Goal: Information Seeking & Learning: Check status

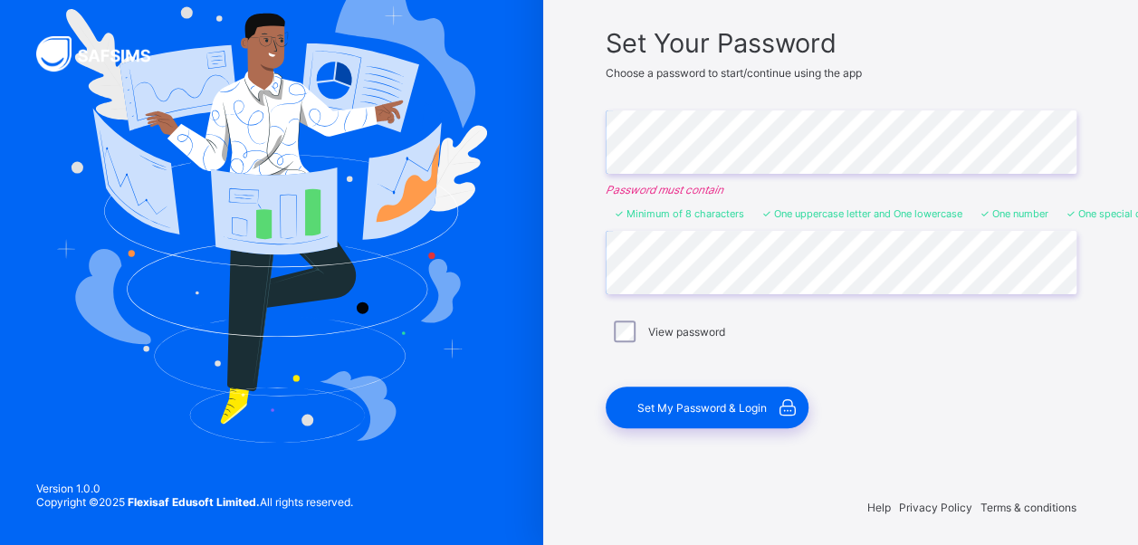
scroll to position [130, 0]
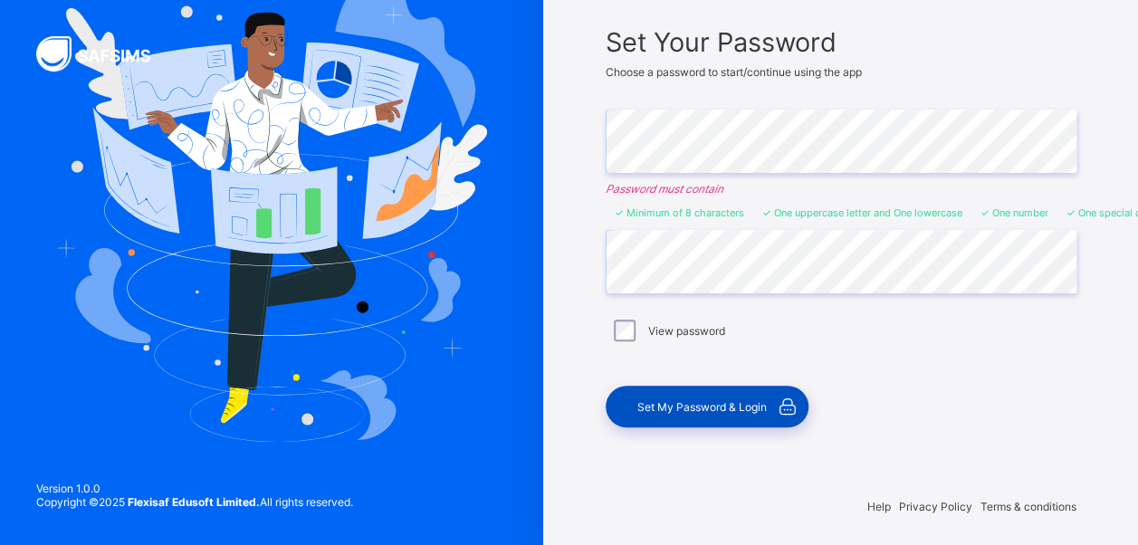
click at [694, 410] on div "Set My Password & Login" at bounding box center [707, 407] width 203 height 42
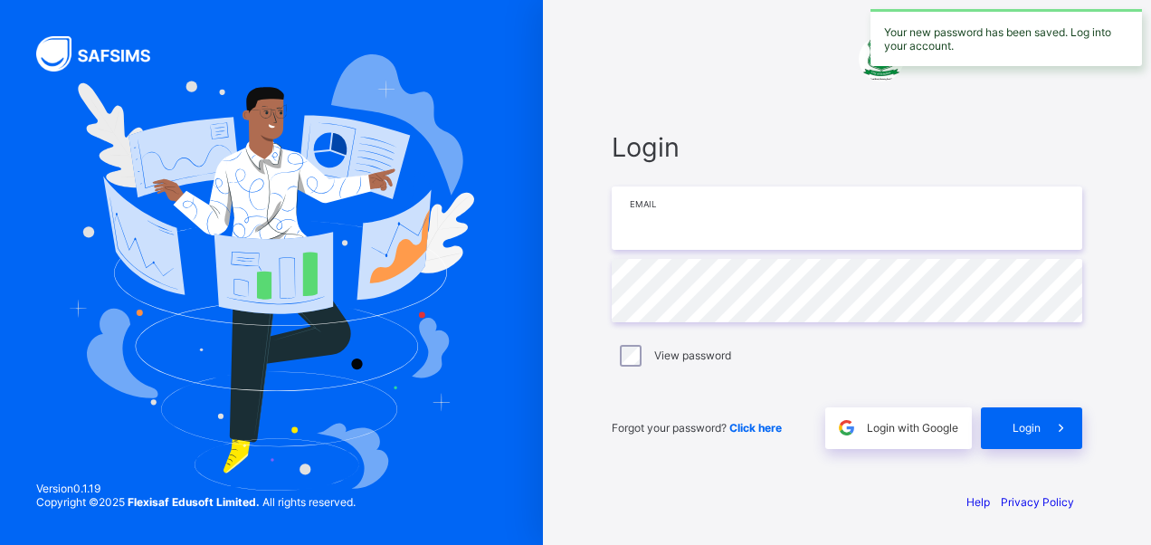
type input "**********"
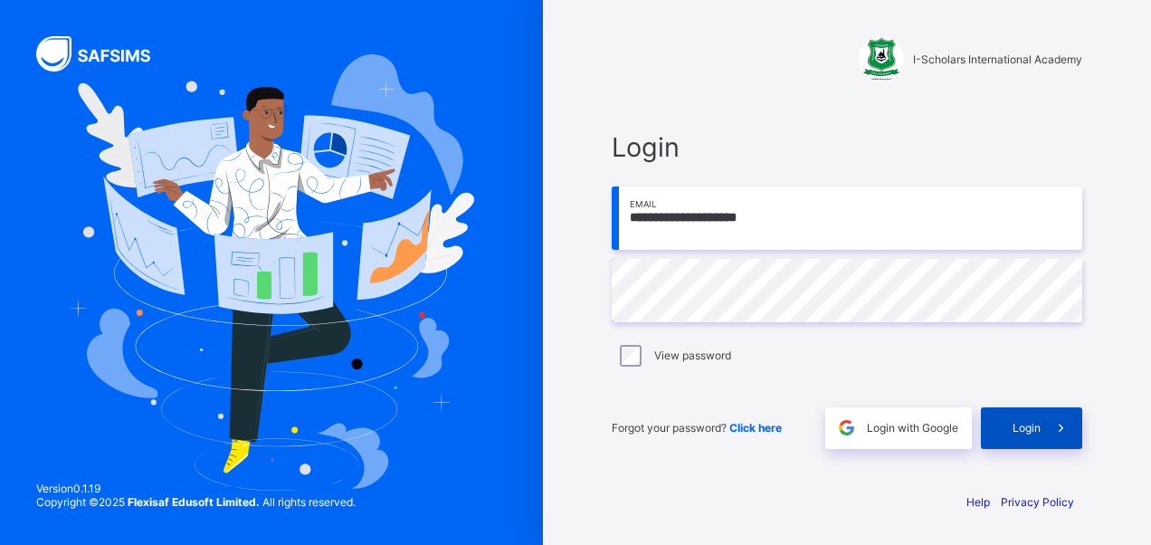
click at [1036, 436] on div "Login" at bounding box center [1031, 428] width 101 height 42
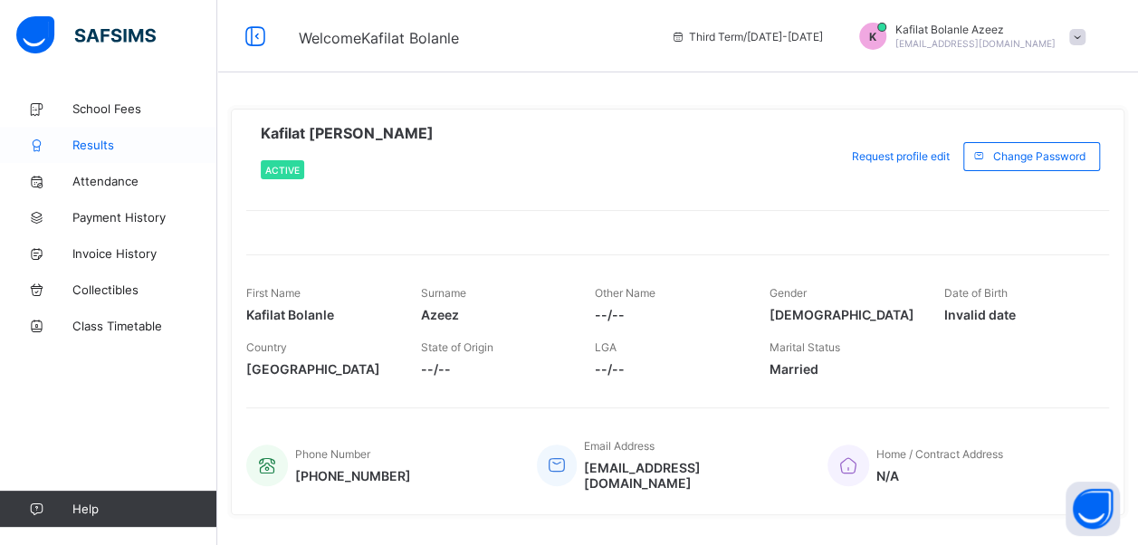
click at [121, 139] on span "Results" at bounding box center [144, 145] width 145 height 14
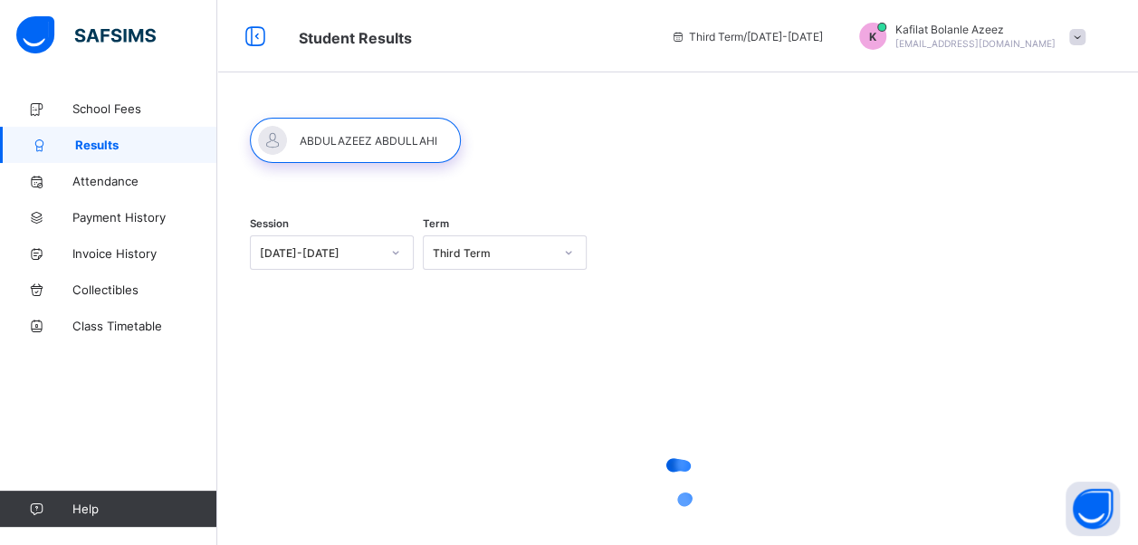
click at [403, 141] on div at bounding box center [355, 140] width 211 height 45
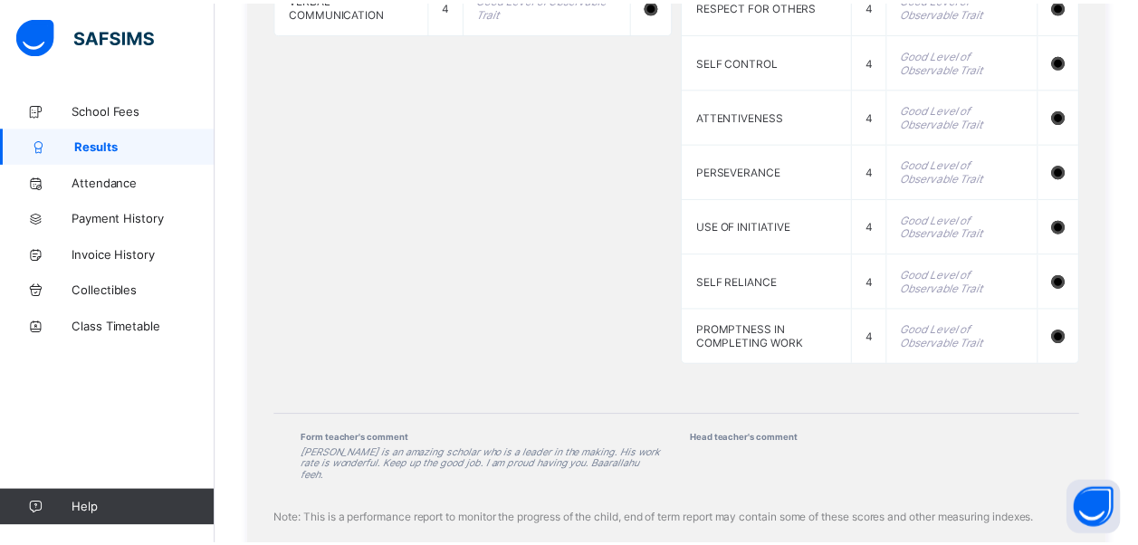
scroll to position [1915, 0]
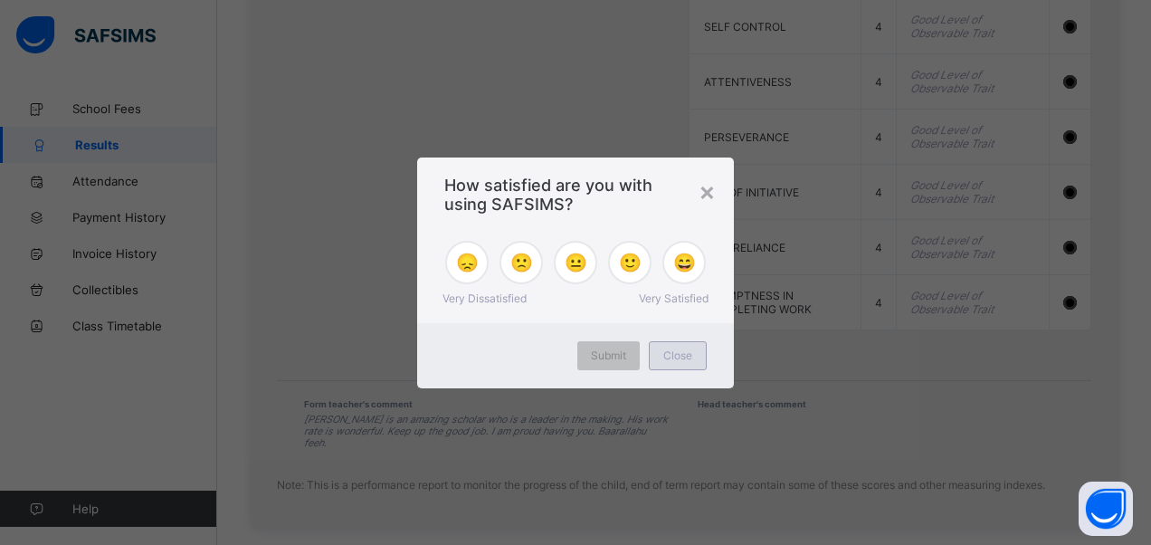
click at [670, 349] on span "Close" at bounding box center [677, 355] width 29 height 14
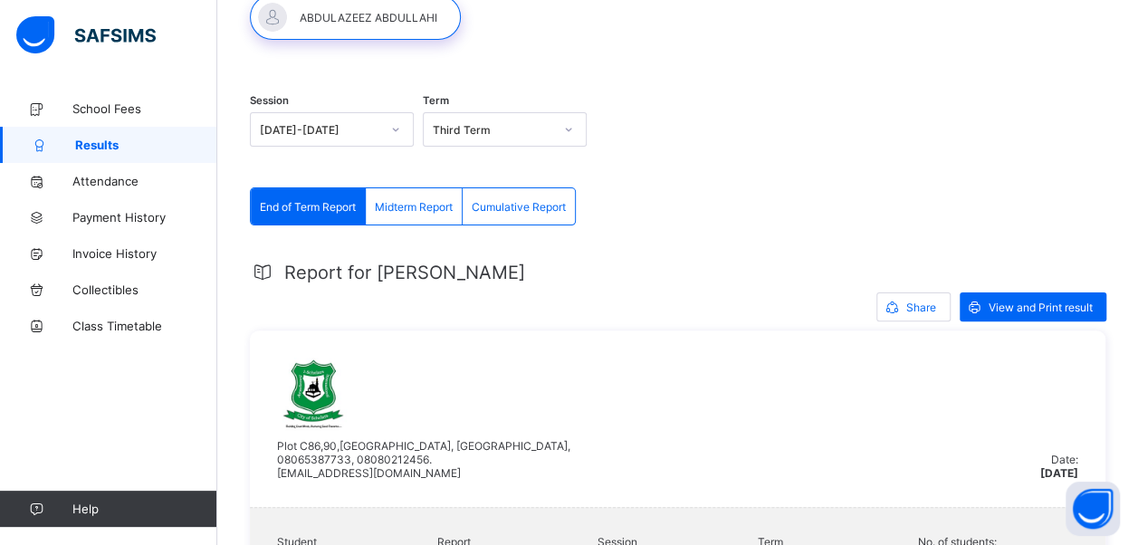
scroll to position [105, 0]
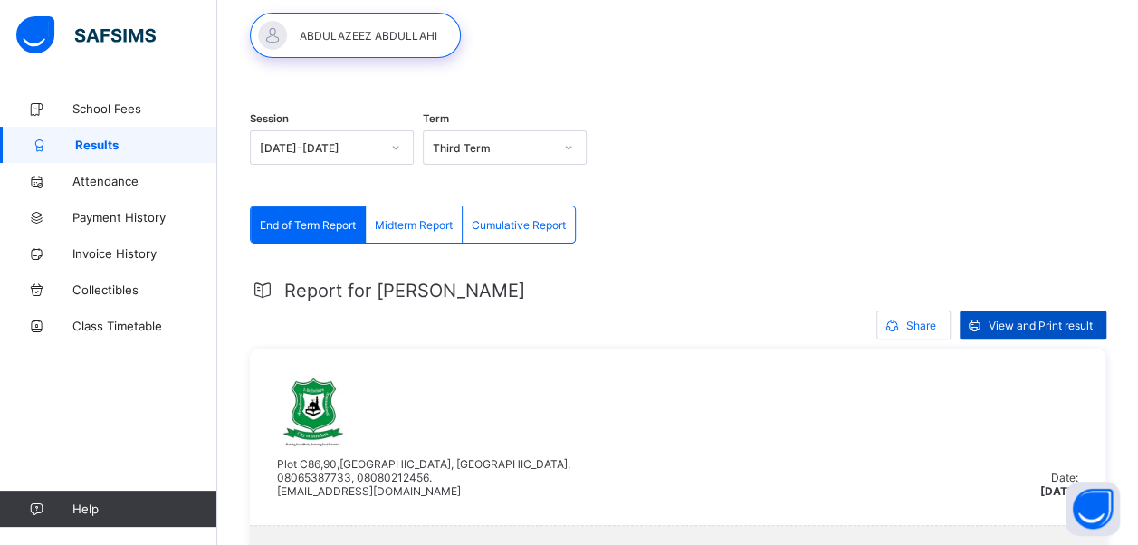
click at [1059, 321] on span "View and Print result" at bounding box center [1040, 326] width 104 height 14
click at [1054, 155] on div "Session 2024-2025 Term Third Term" at bounding box center [677, 149] width 855 height 111
click at [936, 322] on span "Share" at bounding box center [921, 326] width 30 height 14
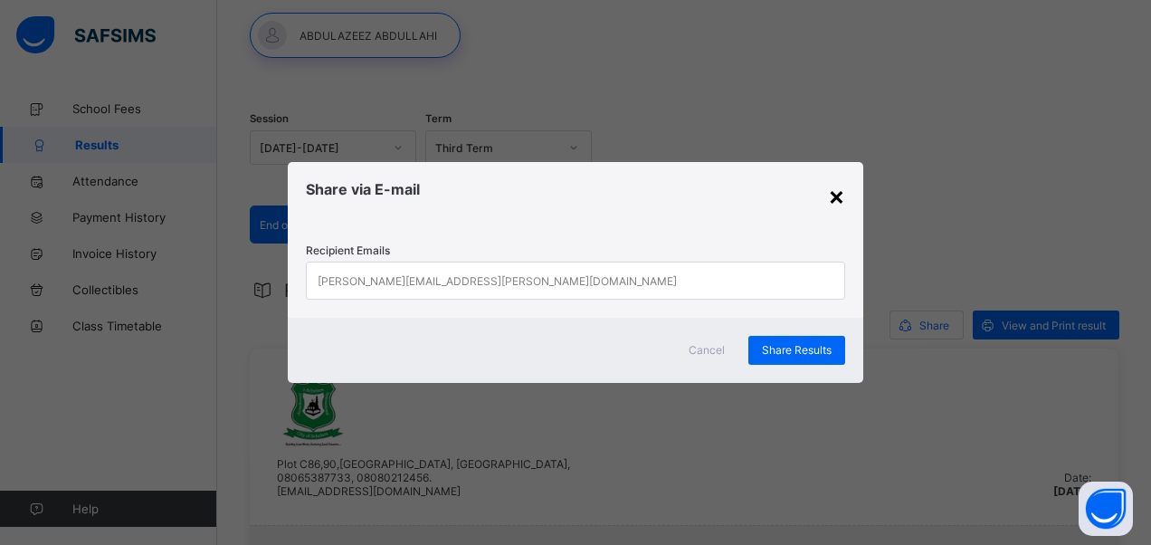
click at [833, 196] on div "×" at bounding box center [836, 195] width 17 height 31
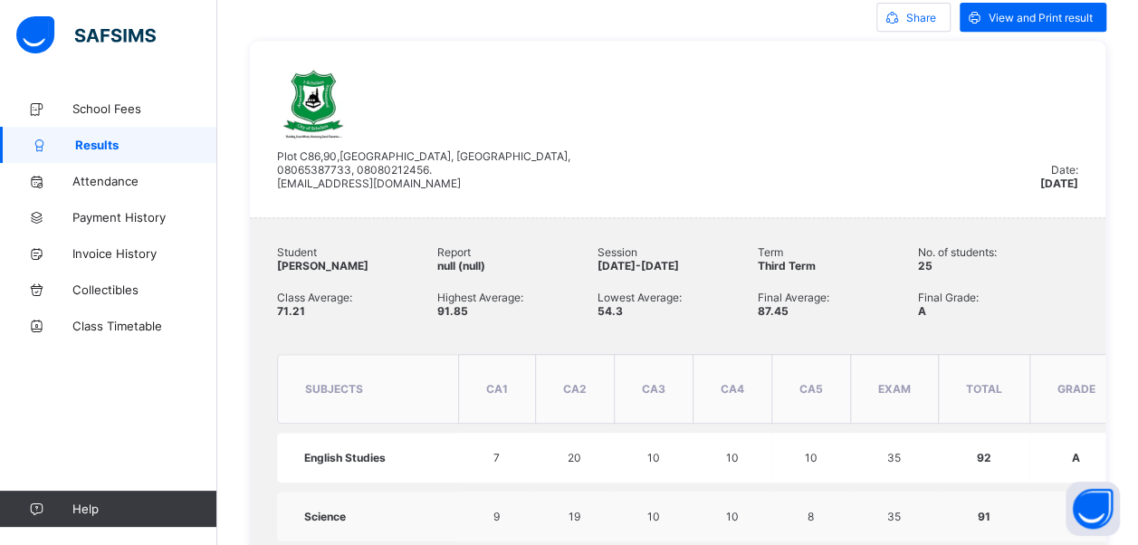
scroll to position [377, 0]
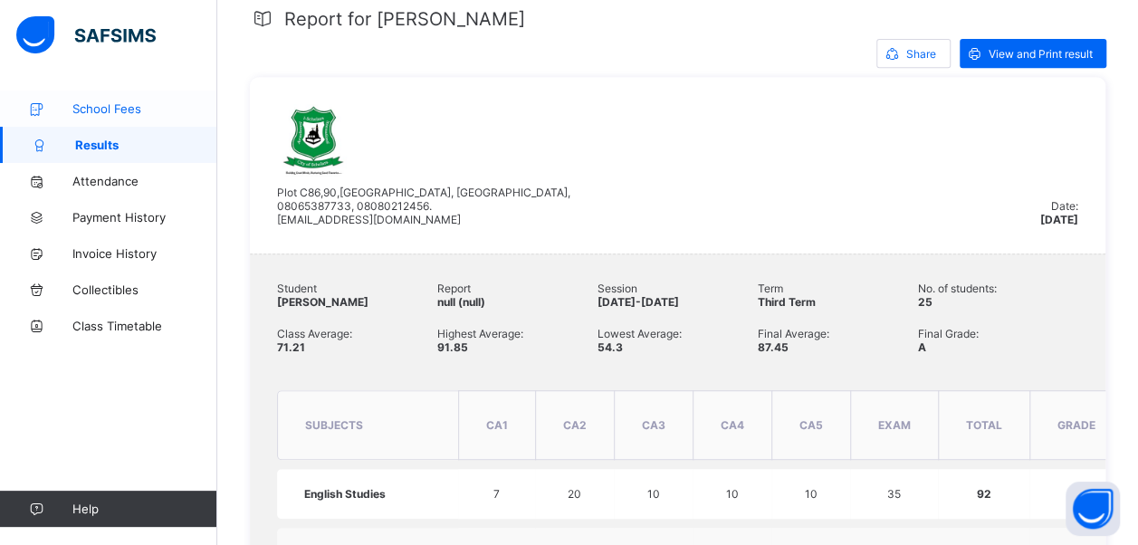
click at [137, 116] on link "School Fees" at bounding box center [108, 109] width 217 height 36
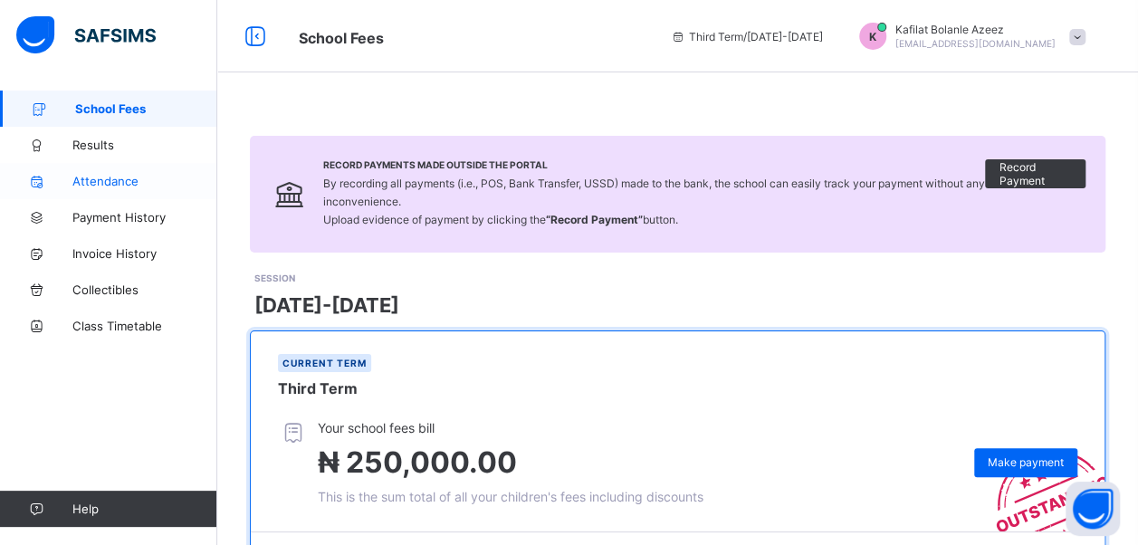
click at [103, 176] on span "Attendance" at bounding box center [144, 181] width 145 height 14
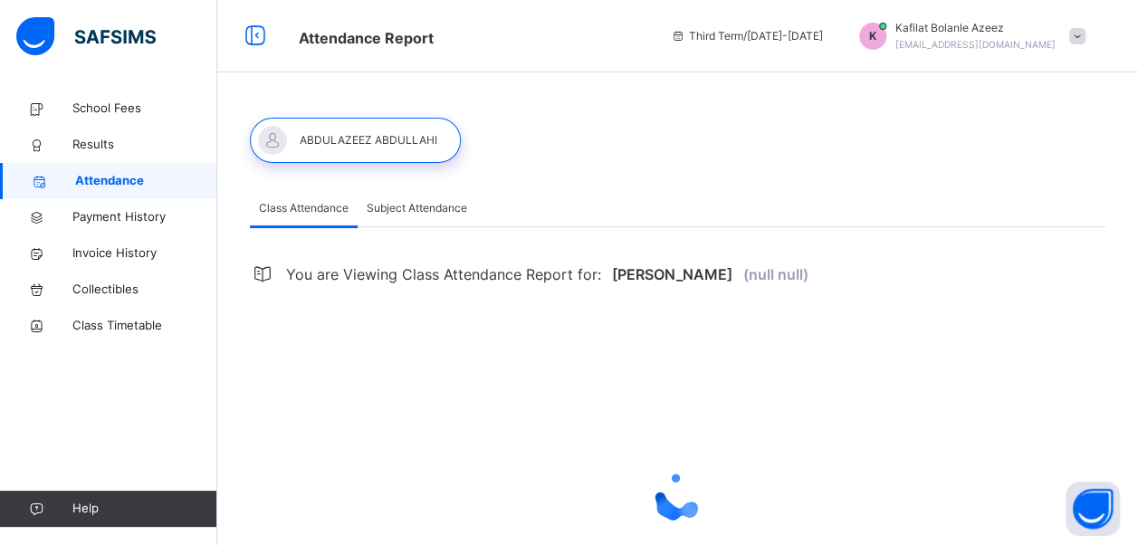
select select "****"
select select "*"
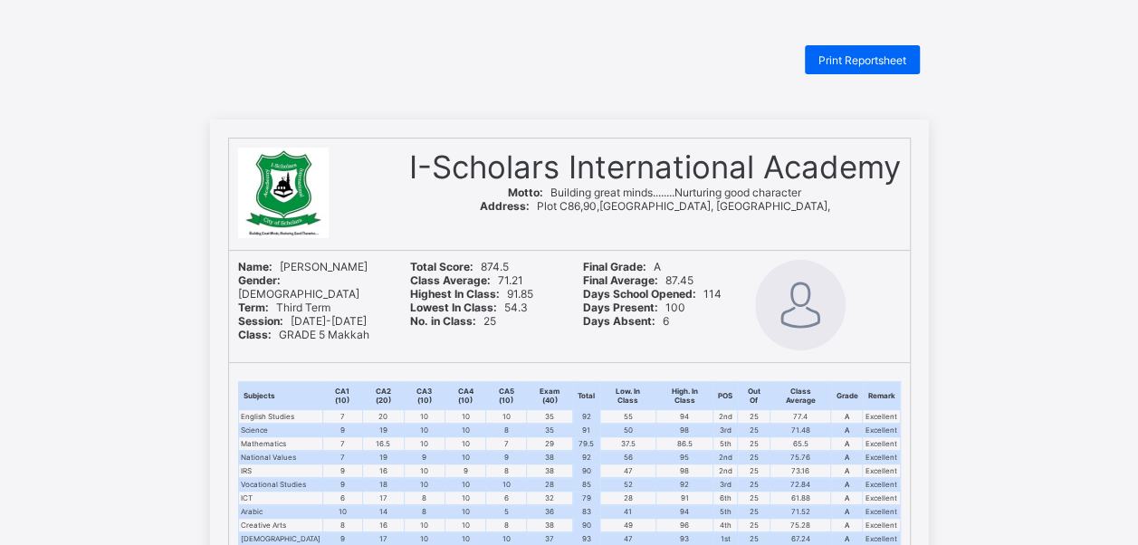
drag, startPoint x: 1072, startPoint y: 0, endPoint x: 726, endPoint y: 83, distance: 355.7
click at [877, 58] on span "Print Reportsheet" at bounding box center [862, 60] width 88 height 14
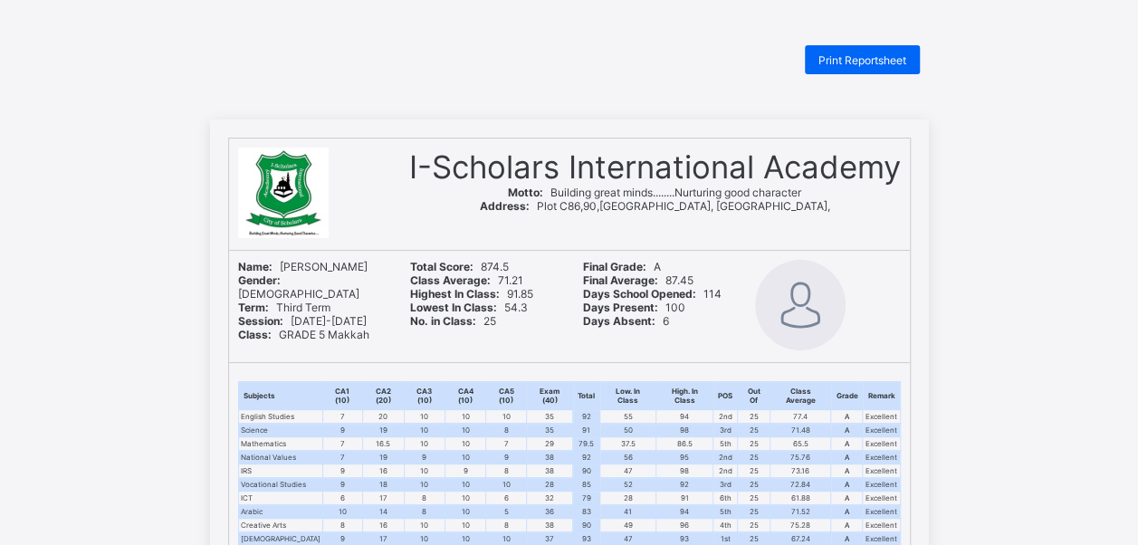
click at [601, 58] on div "Print Reportsheet" at bounding box center [569, 59] width 719 height 29
